Goal: Communication & Community: Participate in discussion

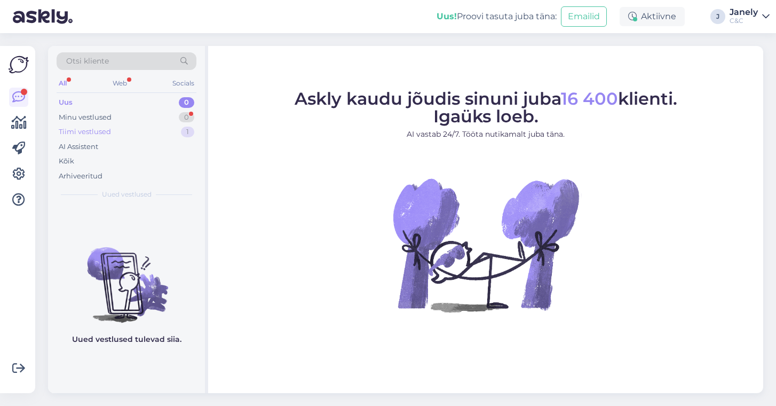
click at [118, 132] on div "Tiimi vestlused 1" at bounding box center [127, 131] width 140 height 15
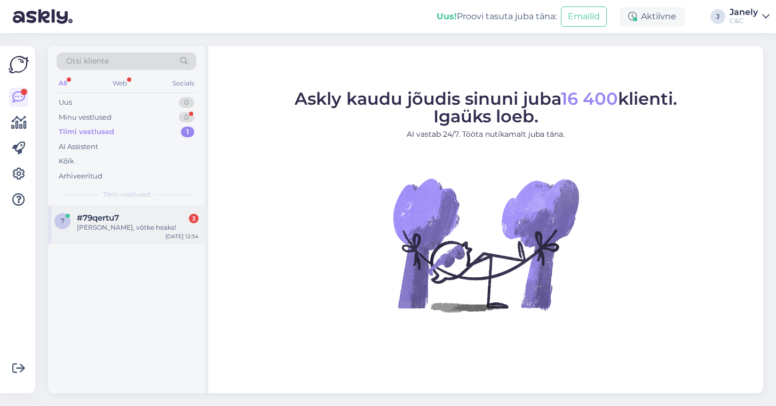
click at [131, 223] on div "[PERSON_NAME], võtke heaks!" at bounding box center [138, 228] width 122 height 10
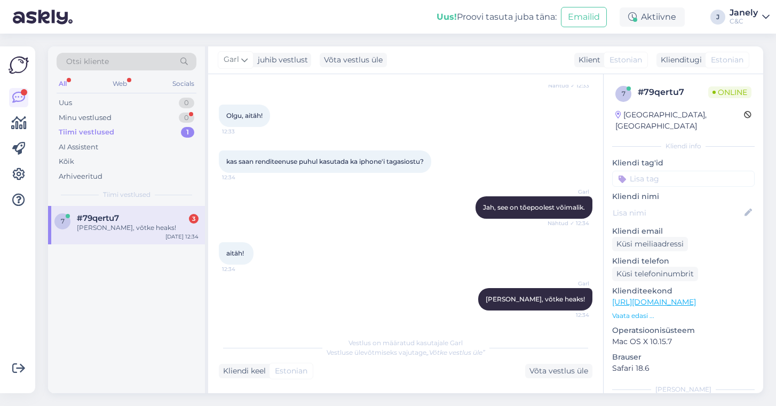
scroll to position [148, 0]
click at [165, 305] on div "7 #79qertu7 3 Ikka, võtke heaks! Sep 11 12:34" at bounding box center [126, 298] width 157 height 187
click at [119, 97] on div "Uus 0" at bounding box center [127, 102] width 140 height 15
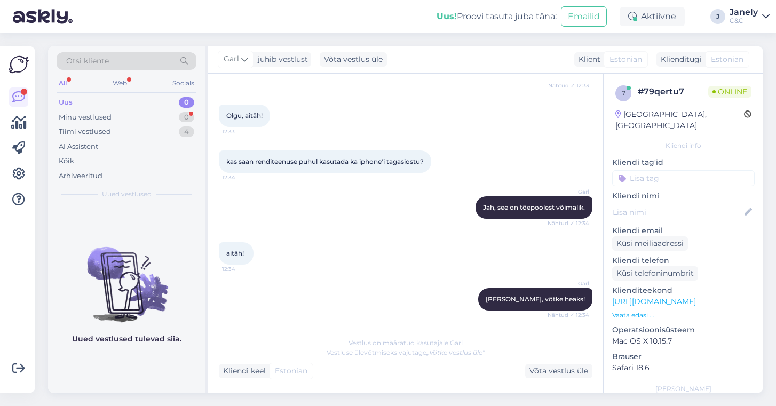
scroll to position [147, 0]
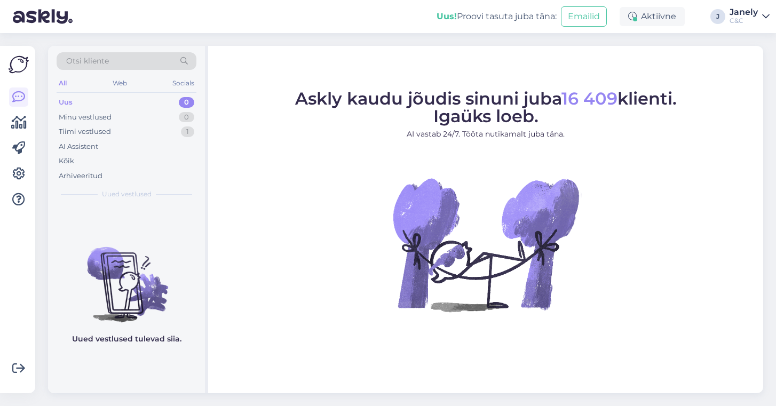
click at [452, 48] on div "Askly kaudu jõudis sinuni juba 16 409 klienti. Igaüks loeb. AI vastab 24/7. Töö…" at bounding box center [485, 219] width 555 height 347
click at [377, 2] on div "Uus! Proovi tasuta [PERSON_NAME]: Emailid Aktiivne J Janely C&C" at bounding box center [388, 16] width 776 height 33
